Goal: Navigation & Orientation: Go to known website

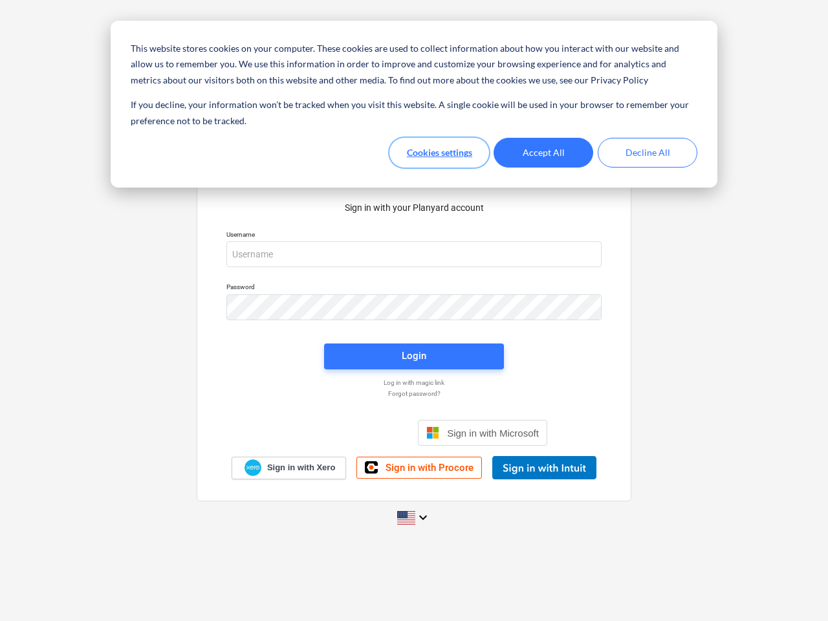
click at [439, 153] on button "Cookies settings" at bounding box center [440, 153] width 100 height 30
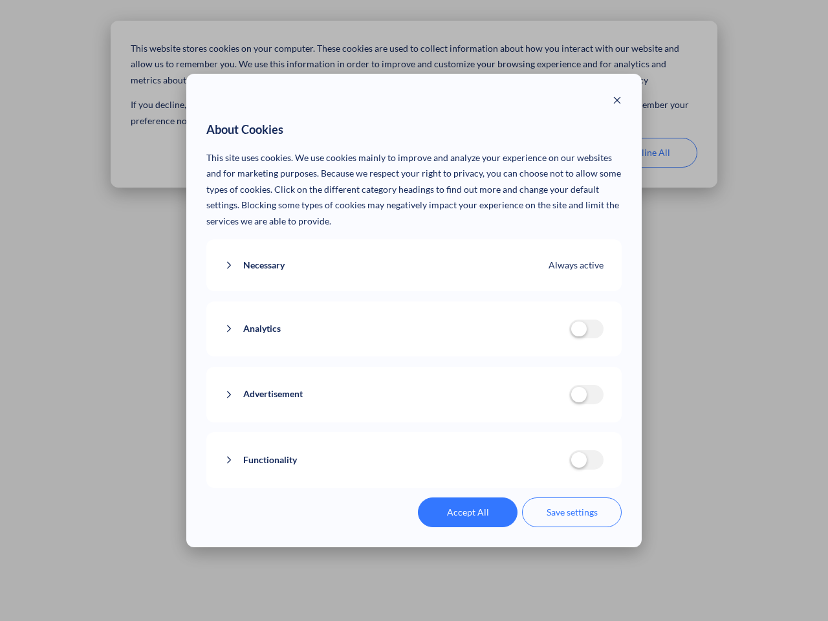
click at [544, 153] on p "This site uses cookies. We use cookies mainly to improve and analyze your exper…" at bounding box center [414, 190] width 416 height 80
click at [648, 153] on div "About Cookies This site uses cookies. We use cookies mainly to improve and anal…" at bounding box center [414, 310] width 828 height 621
click at [414, 254] on div "Necessary Always active These cookies are necessary for the website to function…" at bounding box center [414, 265] width 416 height 52
click at [414, 307] on div "Analytics analytics cookies disallowed These cookies help us to understand how …" at bounding box center [414, 330] width 416 height 56
click at [414, 357] on div "Analytics analytics cookies disallowed These cookies help us to understand how …" at bounding box center [414, 330] width 416 height 56
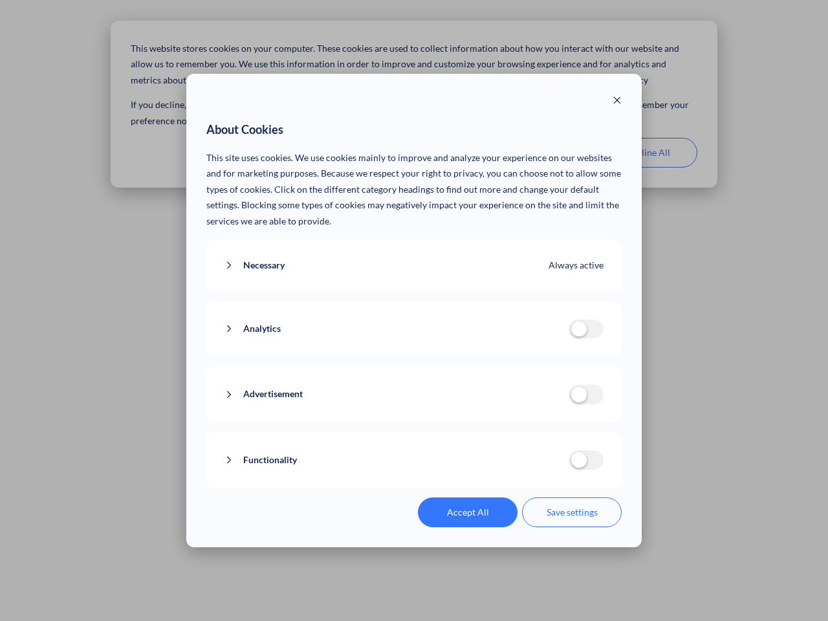
click at [483, 433] on div "Functionality functionality cookies disallowed We use a set of cookies that are…" at bounding box center [414, 460] width 416 height 56
click at [544, 468] on button "Functionality" at bounding box center [397, 460] width 345 height 16
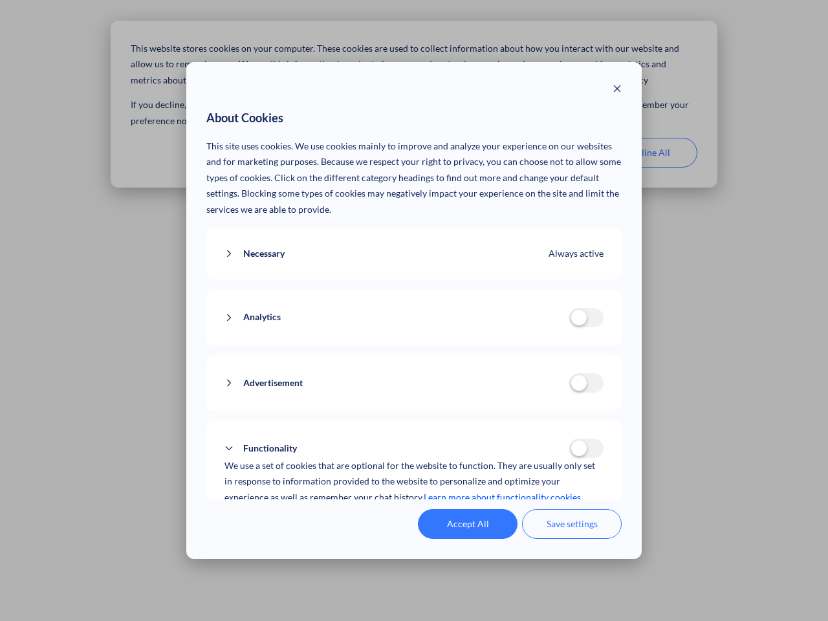
click at [414, 518] on div "Accept All Save settings" at bounding box center [414, 524] width 416 height 30
